Goal: Complete application form: Complete application form

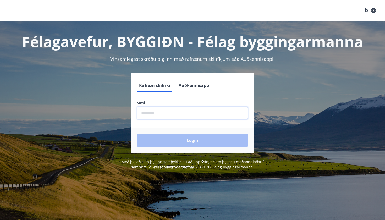
click at [185, 115] on input "phone" at bounding box center [192, 113] width 111 height 13
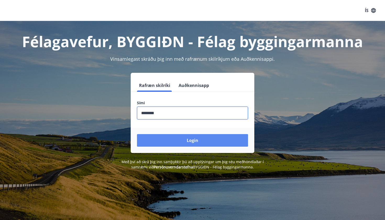
type input "********"
click at [185, 142] on button "Login" at bounding box center [192, 140] width 111 height 13
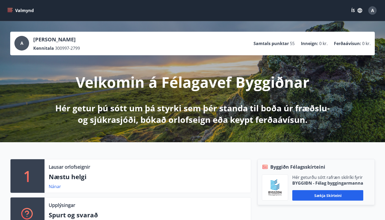
click at [20, 13] on button "Valmynd" at bounding box center [21, 10] width 30 height 9
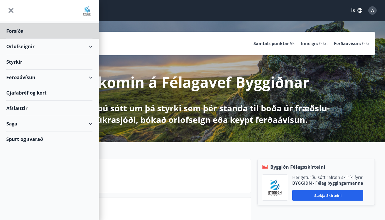
click at [45, 39] on div "Styrkir" at bounding box center [49, 30] width 86 height 15
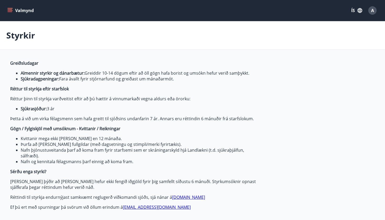
type input "***"
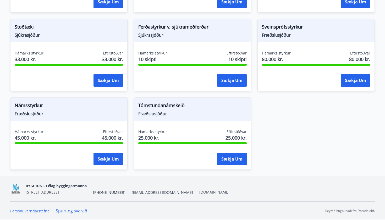
scroll to position [558, 0]
click at [107, 159] on button "Sækja um" at bounding box center [108, 159] width 30 height 13
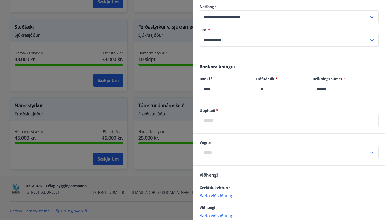
scroll to position [112, 0]
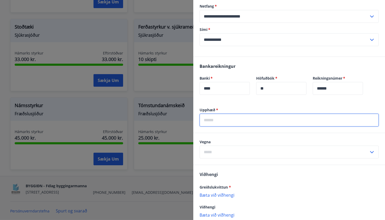
click at [273, 118] on input "text" at bounding box center [289, 120] width 179 height 13
click at [268, 148] on div "Vegna ​" at bounding box center [289, 148] width 179 height 19
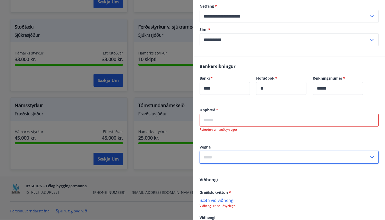
click at [266, 154] on input "text" at bounding box center [284, 157] width 169 height 13
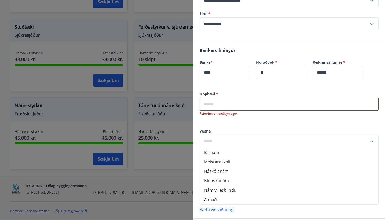
scroll to position [130, 0]
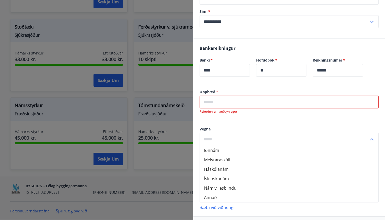
click at [231, 196] on li "Annað" at bounding box center [289, 197] width 179 height 9
type input "*****"
click at [250, 102] on input "text" at bounding box center [289, 102] width 179 height 13
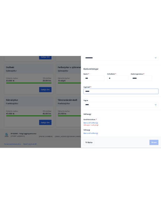
scroll to position [147, 0]
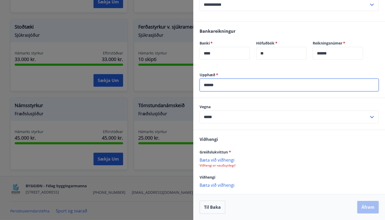
type input "******"
drag, startPoint x: 262, startPoint y: 142, endPoint x: 279, endPoint y: 135, distance: 18.2
click at [279, 135] on div "Viðhengi Greiðslukvittun * [PERSON_NAME] við viðhengi Viðhengi er nauðsynlegt! …" at bounding box center [289, 162] width 192 height 64
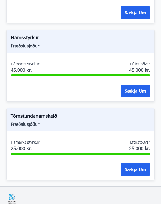
scroll to position [1446, 0]
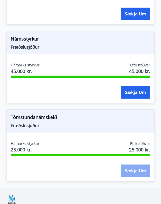
click at [129, 165] on button "Sækja um" at bounding box center [136, 171] width 30 height 13
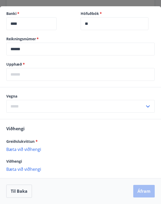
scroll to position [190, 0]
click at [108, 108] on input "text" at bounding box center [75, 106] width 139 height 13
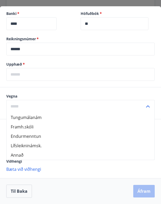
click at [63, 167] on p "Bæta við viðhengi" at bounding box center [80, 169] width 148 height 5
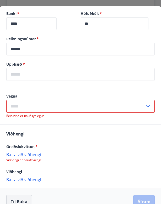
click at [23, 198] on button "Til baka" at bounding box center [19, 201] width 26 height 13
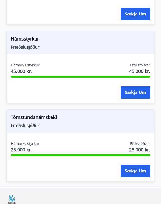
scroll to position [0, 0]
click at [127, 165] on button "Sækja um" at bounding box center [136, 171] width 30 height 13
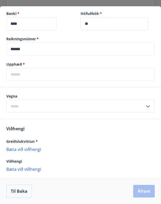
scroll to position [190, 0]
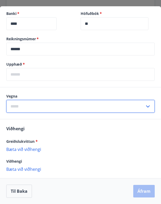
click at [81, 101] on input "text" at bounding box center [75, 106] width 139 height 13
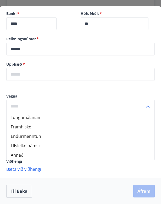
click at [115, 5] on div at bounding box center [80, 102] width 161 height 204
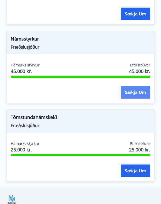
click at [123, 86] on button "Sækja um" at bounding box center [136, 92] width 30 height 13
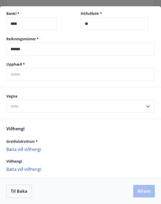
scroll to position [190, 0]
click at [68, 105] on input "text" at bounding box center [75, 106] width 139 height 13
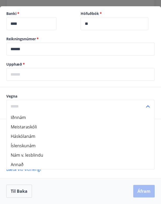
click at [69, 164] on li "Annað" at bounding box center [81, 164] width 148 height 9
type input "*****"
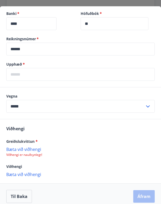
click at [71, 75] on input "text" at bounding box center [80, 74] width 148 height 13
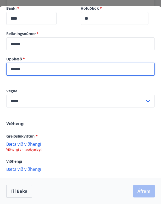
scroll to position [195, 0]
type input "******"
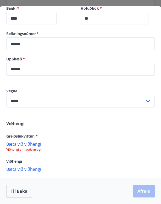
click at [34, 142] on p "Bæta við viðhengi" at bounding box center [80, 143] width 148 height 5
click at [24, 143] on p "Bæta við viðhengi" at bounding box center [80, 143] width 148 height 5
click at [30, 145] on p "Bæta við viðhengi" at bounding box center [80, 143] width 148 height 5
click at [25, 146] on p "Bæta við viðhengi" at bounding box center [80, 143] width 148 height 5
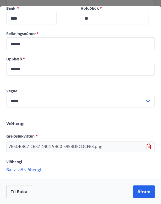
click at [81, 146] on p "7E5DBBC7-C687-4304-9BC0-595BDECDCFE3.png" at bounding box center [56, 147] width 94 height 6
click at [52, 147] on p "7E5DBBC7-C687-4304-9BC0-595BDECDCFE3.png" at bounding box center [56, 147] width 94 height 6
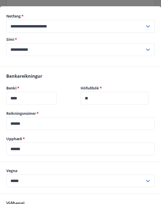
scroll to position [122, 0]
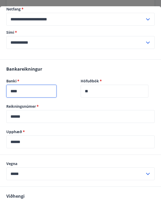
click at [35, 91] on input "****" at bounding box center [31, 91] width 50 height 13
type input "****"
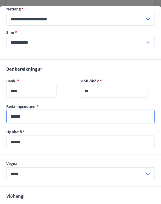
click at [79, 116] on input "******" at bounding box center [80, 116] width 148 height 13
type input "*"
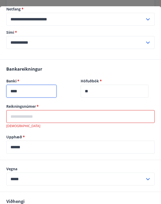
click at [57, 88] on input "****" at bounding box center [31, 91] width 50 height 13
click at [53, 91] on input "****" at bounding box center [31, 91] width 50 height 13
type input "****"
click at [96, 92] on input "**" at bounding box center [115, 91] width 68 height 13
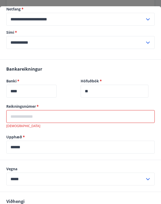
click at [90, 115] on input "text" at bounding box center [80, 116] width 148 height 13
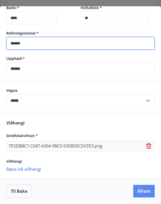
scroll to position [195, 0]
type input "******"
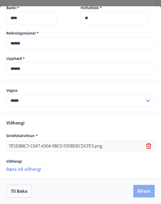
click at [149, 192] on button "Áfram" at bounding box center [143, 191] width 21 height 13
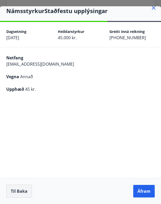
click at [23, 192] on button "Til baka" at bounding box center [19, 191] width 26 height 13
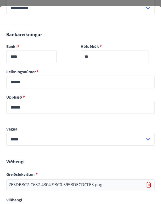
scroll to position [158, 0]
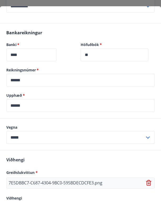
click at [49, 108] on input "******" at bounding box center [80, 105] width 148 height 13
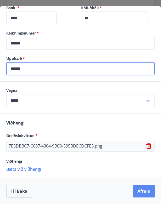
click at [141, 188] on button "Áfram" at bounding box center [143, 191] width 21 height 13
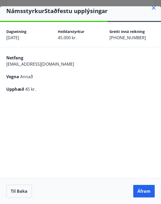
scroll to position [6, 0]
click at [12, 192] on button "Til baka" at bounding box center [19, 191] width 26 height 13
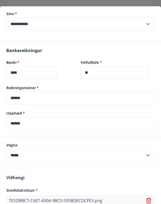
scroll to position [141, 0]
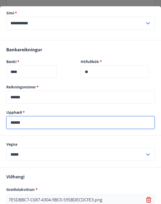
click at [32, 124] on input "******" at bounding box center [80, 122] width 148 height 13
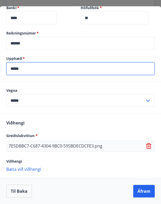
scroll to position [195, 0]
type input "*****"
click at [141, 189] on button "Áfram" at bounding box center [143, 191] width 21 height 13
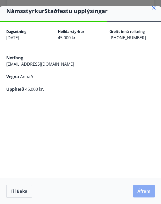
click at [147, 190] on button "Áfram" at bounding box center [143, 191] width 21 height 13
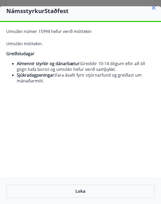
click at [153, 9] on icon at bounding box center [154, 8] width 6 height 6
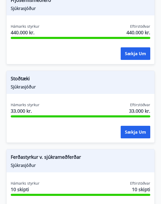
scroll to position [1167, 0]
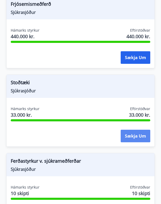
click at [137, 130] on button "Sækja um" at bounding box center [136, 136] width 30 height 13
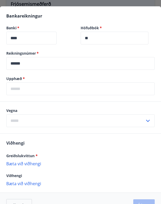
scroll to position [208, 0]
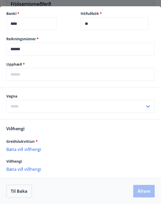
click at [89, 105] on input "text" at bounding box center [75, 106] width 139 height 13
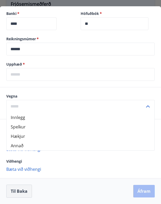
click at [22, 195] on button "Til baka" at bounding box center [19, 191] width 26 height 13
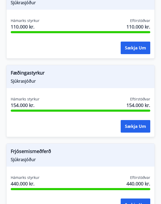
scroll to position [1016, 0]
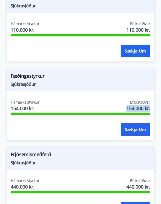
drag, startPoint x: 125, startPoint y: 96, endPoint x: 150, endPoint y: 99, distance: 25.0
click at [150, 105] on span "154.000 kr." at bounding box center [138, 108] width 24 height 7
click at [107, 80] on div "Fæðingastyrkur Sjúkrasjóður" at bounding box center [81, 79] width 148 height 23
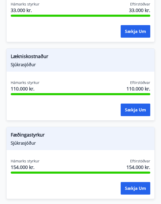
scroll to position [956, 0]
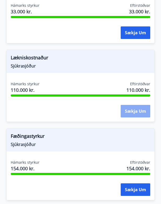
click at [130, 105] on button "Sækja um" at bounding box center [136, 111] width 30 height 13
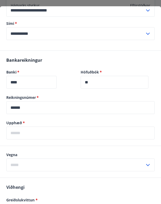
scroll to position [218, 0]
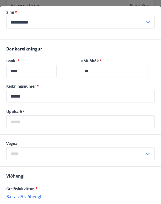
click at [60, 147] on input "text" at bounding box center [75, 153] width 139 height 13
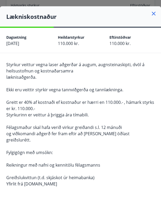
scroll to position [0, 0]
click at [152, 15] on icon at bounding box center [154, 13] width 6 height 6
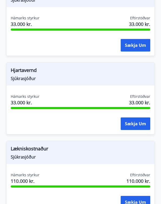
scroll to position [865, 0]
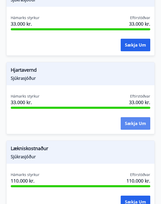
click at [130, 117] on button "Sækja um" at bounding box center [136, 123] width 30 height 13
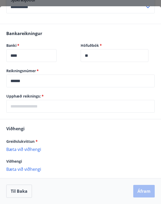
scroll to position [158, 0]
click at [87, 108] on input "text" at bounding box center [80, 106] width 148 height 13
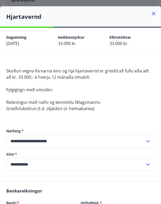
scroll to position [0, 0]
click at [153, 13] on icon at bounding box center [154, 13] width 6 height 6
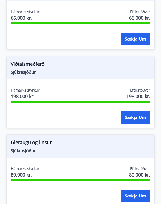
scroll to position [552, 0]
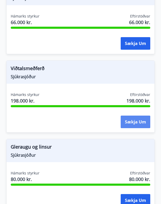
click at [132, 116] on button "Sækja um" at bounding box center [136, 122] width 30 height 13
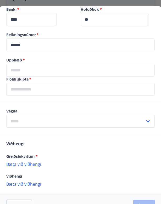
scroll to position [219, 0]
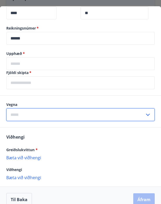
click at [101, 116] on input "text" at bounding box center [75, 114] width 139 height 13
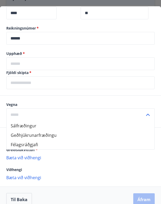
click at [150, 4] on div at bounding box center [80, 102] width 161 height 204
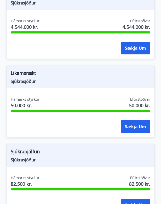
scroll to position [328, 0]
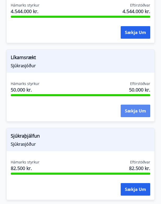
click at [123, 105] on button "Sækja um" at bounding box center [136, 111] width 30 height 13
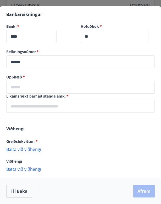
scroll to position [189, 0]
click at [62, 105] on input "text" at bounding box center [80, 106] width 148 height 13
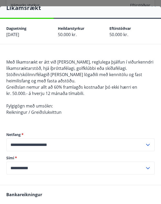
scroll to position [8, 0]
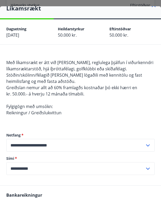
click at [104, 4] on div at bounding box center [80, 102] width 161 height 204
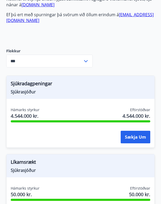
scroll to position [224, 0]
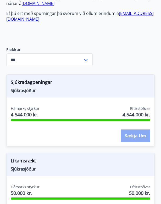
click at [124, 130] on button "Sækja um" at bounding box center [136, 136] width 30 height 13
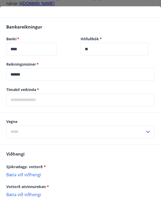
scroll to position [290, 0]
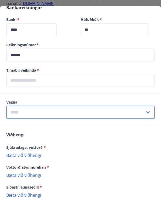
click at [89, 115] on input "text" at bounding box center [75, 112] width 139 height 13
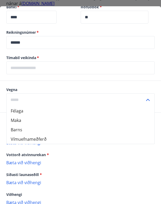
scroll to position [308, 0]
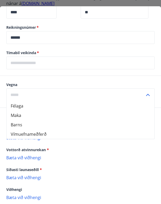
click at [83, 150] on div "Vottorð atvinnurekan *" at bounding box center [80, 150] width 148 height 6
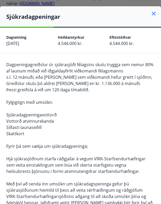
scroll to position [0, 0]
click at [153, 14] on icon at bounding box center [154, 13] width 6 height 6
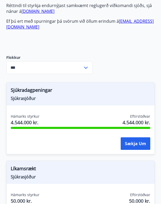
scroll to position [216, 0]
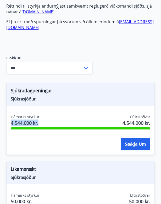
drag, startPoint x: 11, startPoint y: 111, endPoint x: 41, endPoint y: 110, distance: 29.9
click at [41, 114] on div "Hámarks styrkur 4.544.000 kr. Eftirstöðvar 4.544.000 kr." at bounding box center [81, 120] width 140 height 13
click at [62, 91] on div "Sjúkradagpeningar Sjúkrasjóður" at bounding box center [81, 94] width 148 height 23
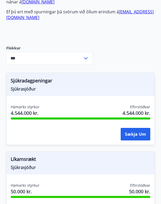
scroll to position [227, 0]
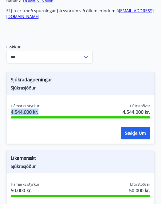
drag, startPoint x: 41, startPoint y: 100, endPoint x: 8, endPoint y: 100, distance: 33.3
click at [8, 103] on div "Hámarks styrkur 4.544.000 kr. Eftirstöðvar 4.544.000 kr. Sækja um" at bounding box center [81, 122] width 148 height 38
click at [142, 127] on button "Sækja um" at bounding box center [136, 133] width 30 height 13
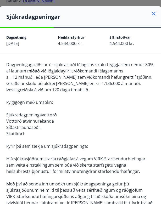
click at [155, 13] on icon at bounding box center [154, 13] width 6 height 6
